Goal: Navigation & Orientation: Find specific page/section

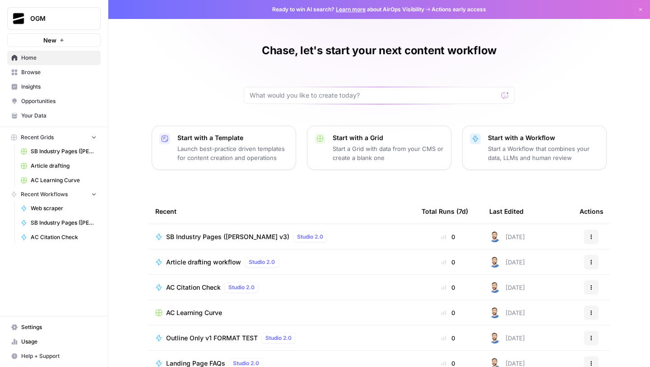
click at [53, 99] on span "Opportunities" at bounding box center [58, 101] width 75 height 8
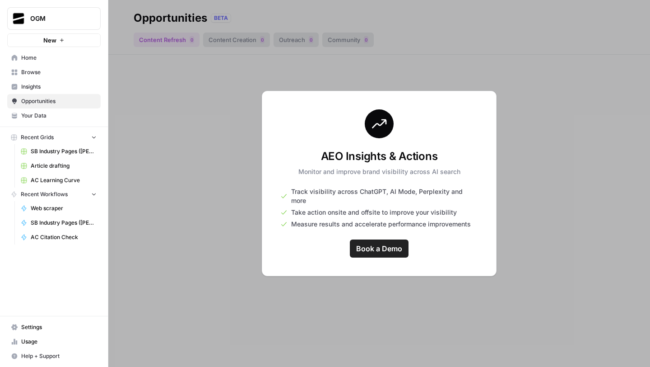
click at [35, 87] on span "Insights" at bounding box center [58, 87] width 75 height 8
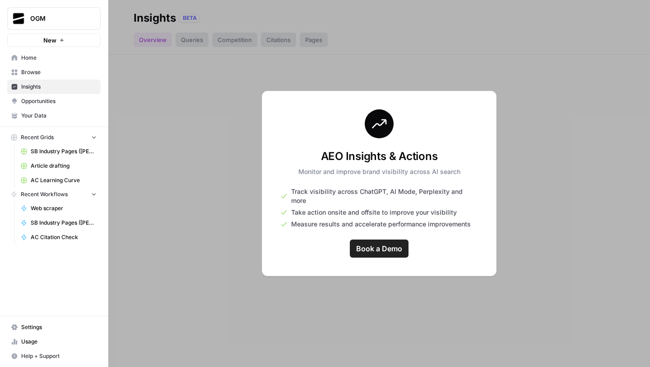
click at [35, 112] on span "Your Data" at bounding box center [58, 116] width 75 height 8
